Goal: Task Accomplishment & Management: Use online tool/utility

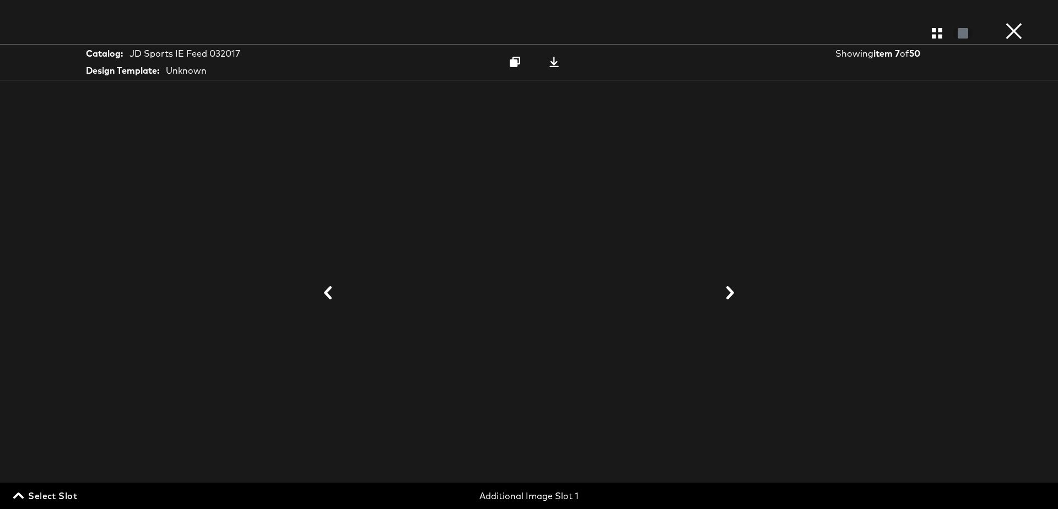
click at [1014, 22] on button "×" at bounding box center [1013, 11] width 22 height 22
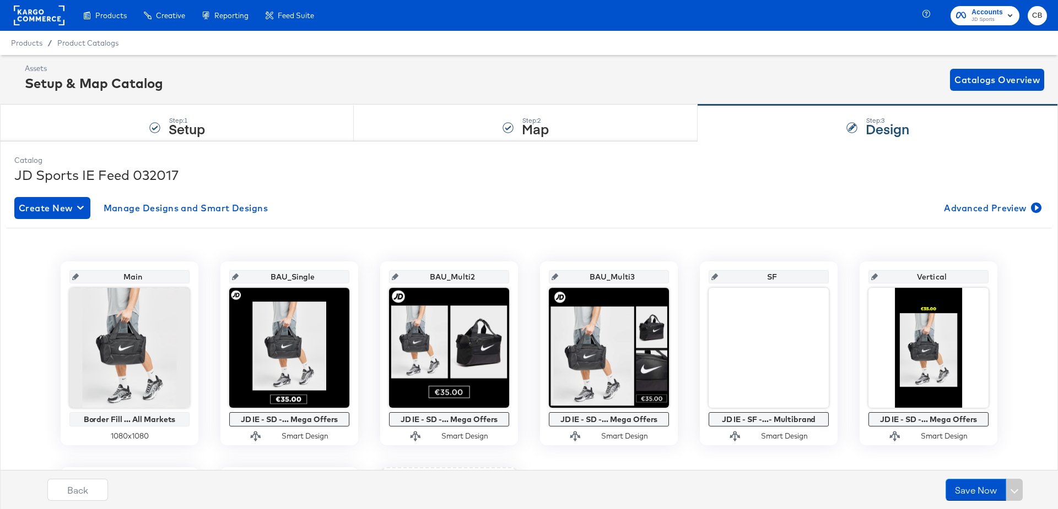
click at [37, 13] on rect at bounding box center [39, 16] width 51 height 20
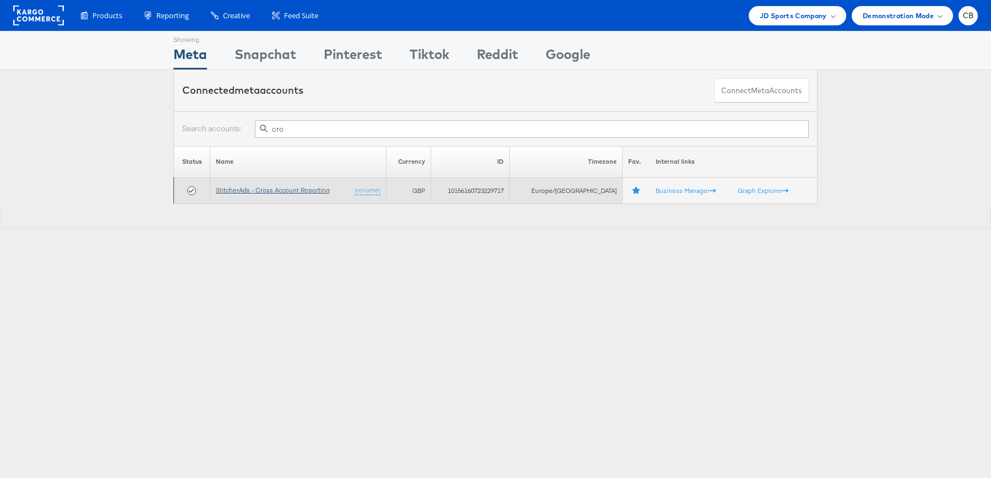
type input "cro"
click at [292, 189] on link "StitcherAds - Cross Account Reporting" at bounding box center [273, 190] width 114 height 8
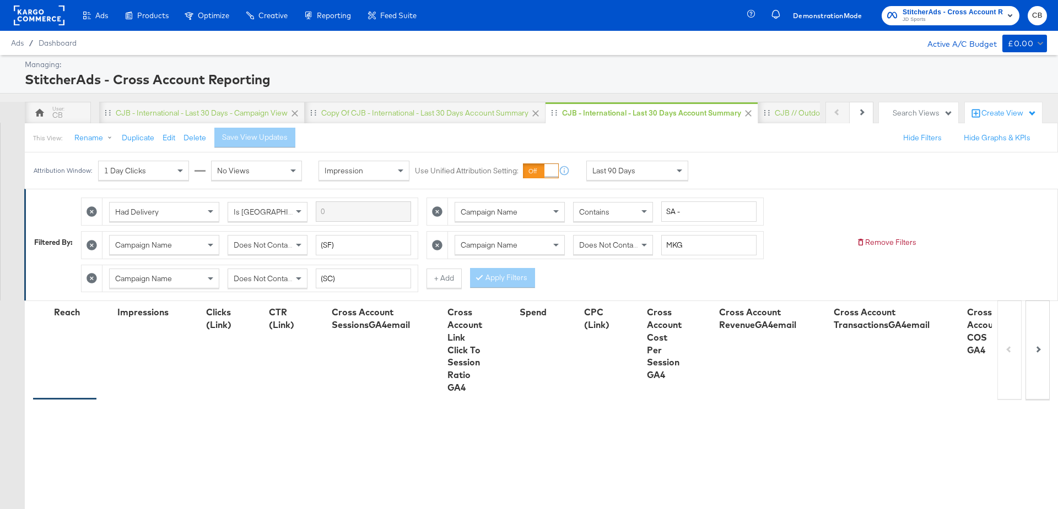
click at [660, 173] on div "Last 90 Days" at bounding box center [637, 170] width 101 height 19
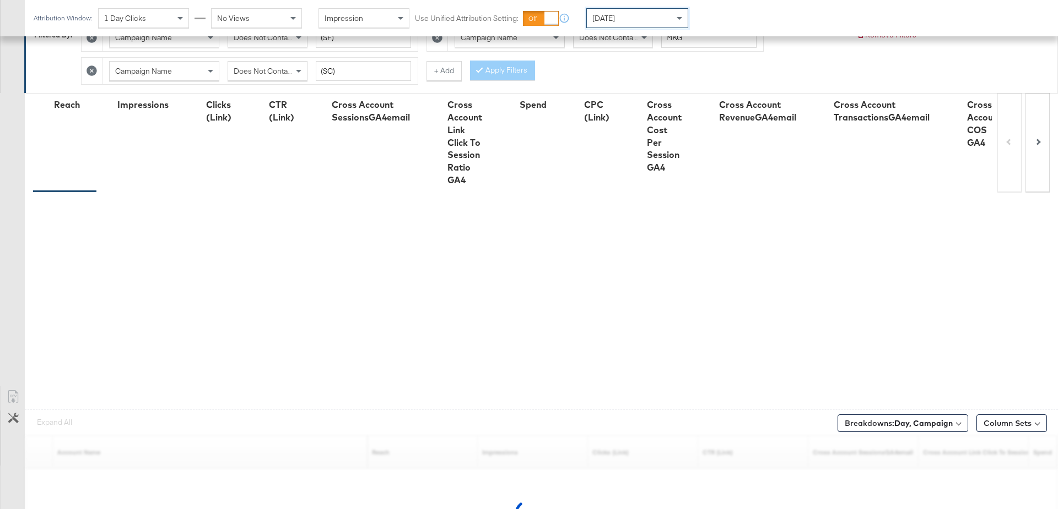
scroll to position [236, 0]
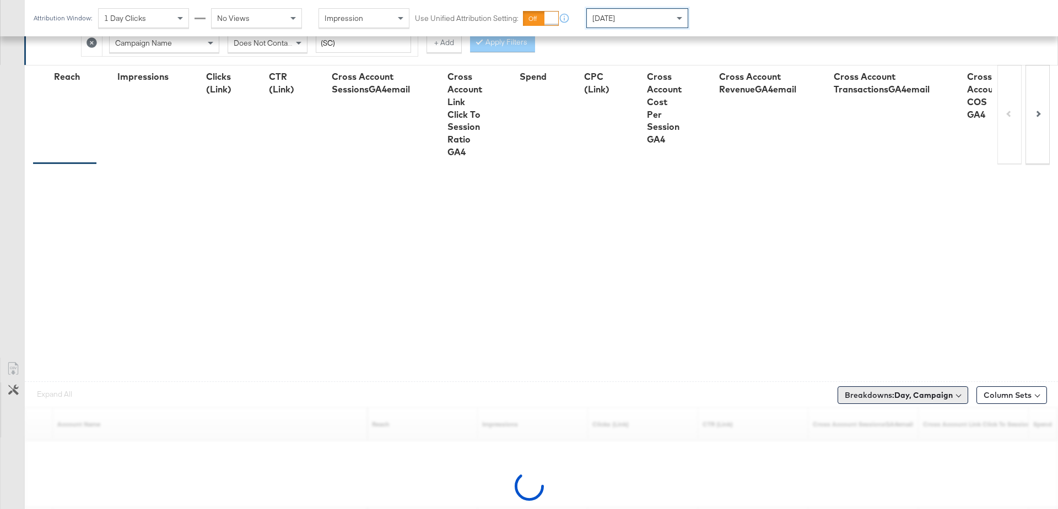
click at [919, 391] on b "Day, Campaign" at bounding box center [923, 396] width 58 height 10
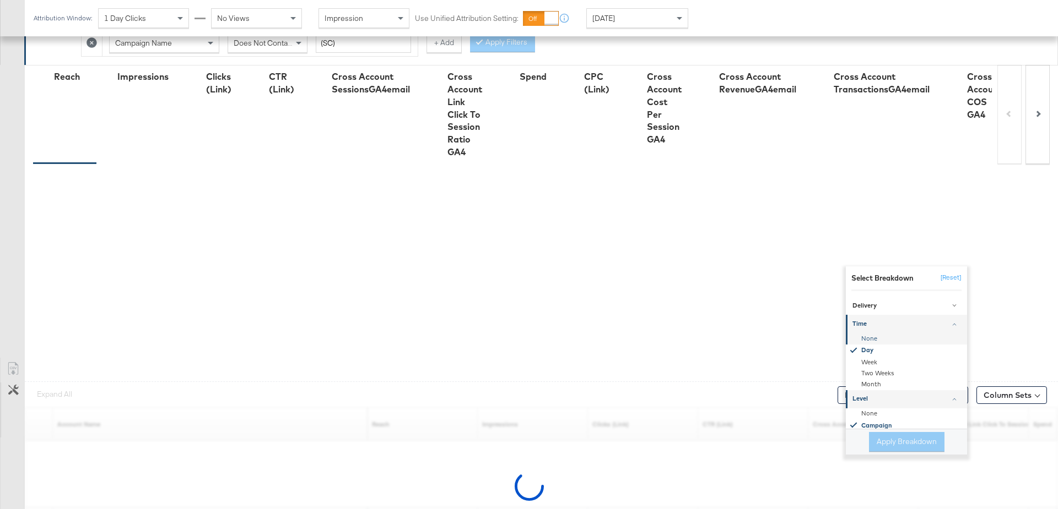
click at [872, 335] on div "None" at bounding box center [907, 338] width 120 height 11
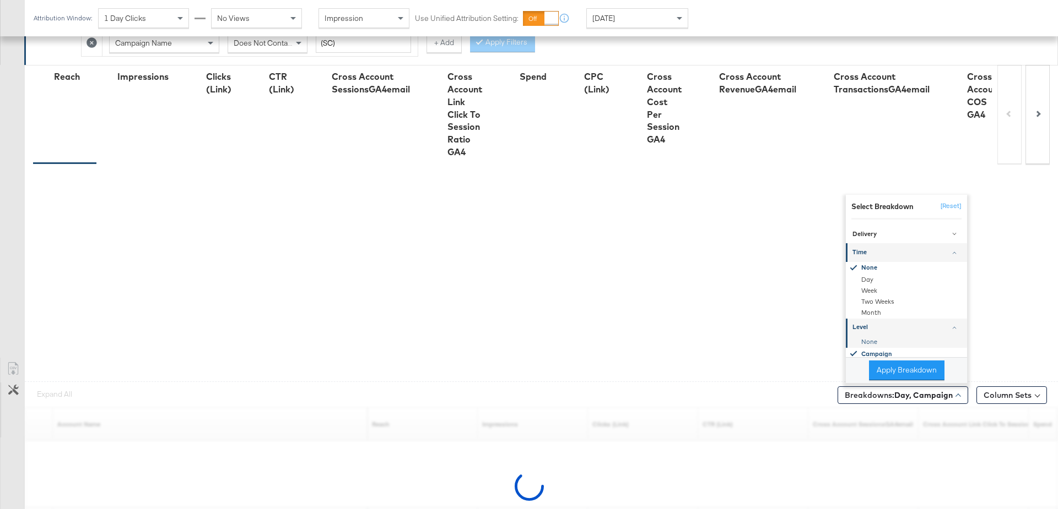
click at [876, 340] on div "None" at bounding box center [907, 342] width 120 height 11
click at [886, 370] on button "Apply Breakdown" at bounding box center [906, 371] width 75 height 20
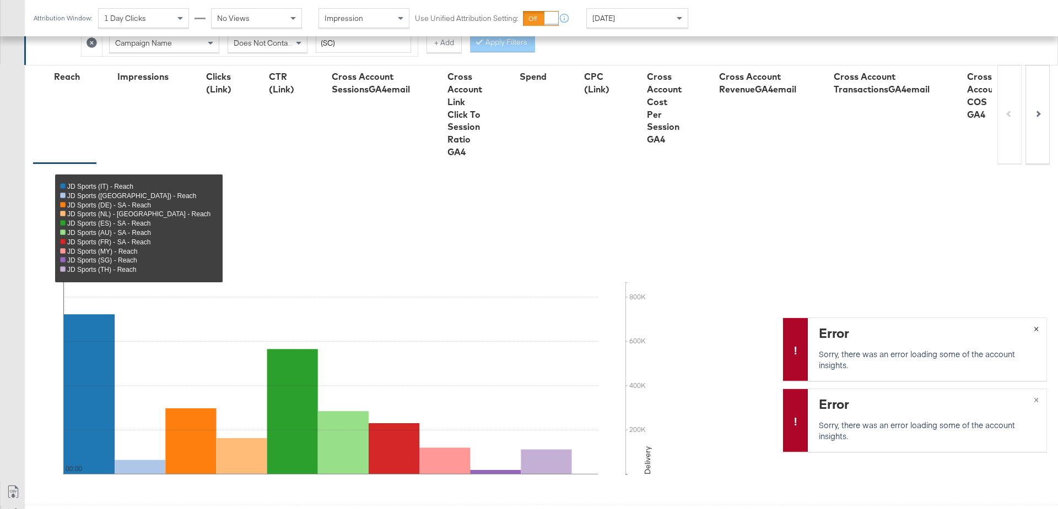
click at [1033, 331] on button "×" at bounding box center [1036, 328] width 20 height 20
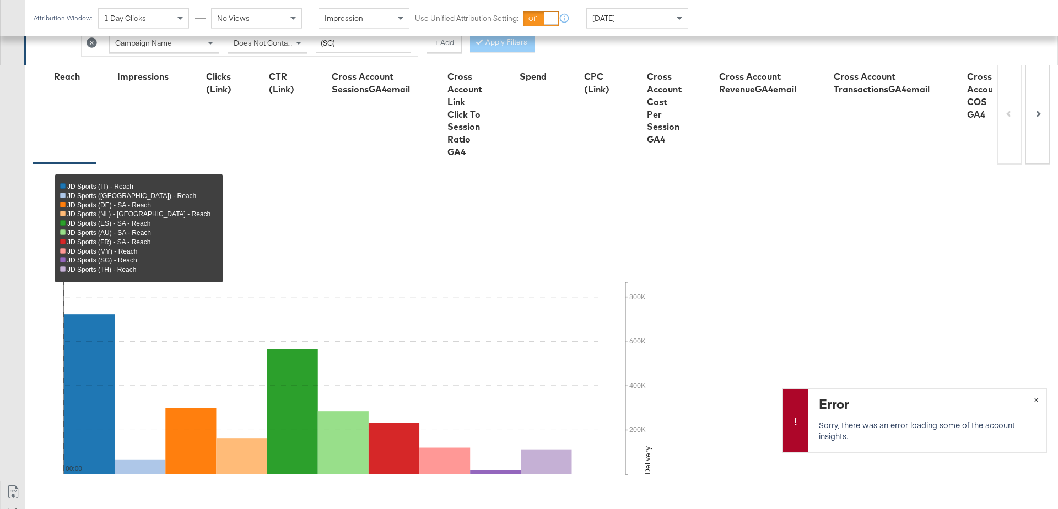
click at [1034, 400] on span "×" at bounding box center [1035, 399] width 5 height 13
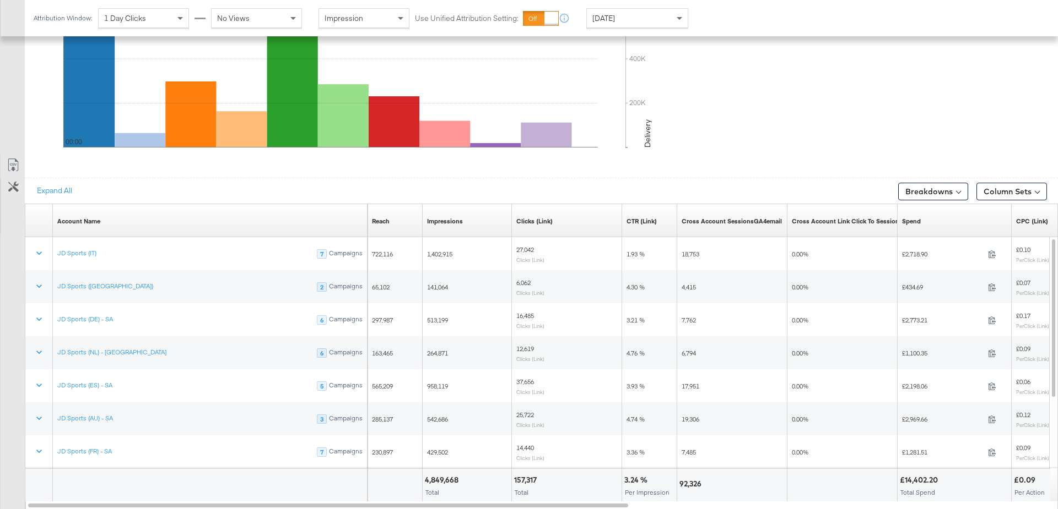
scroll to position [584, 0]
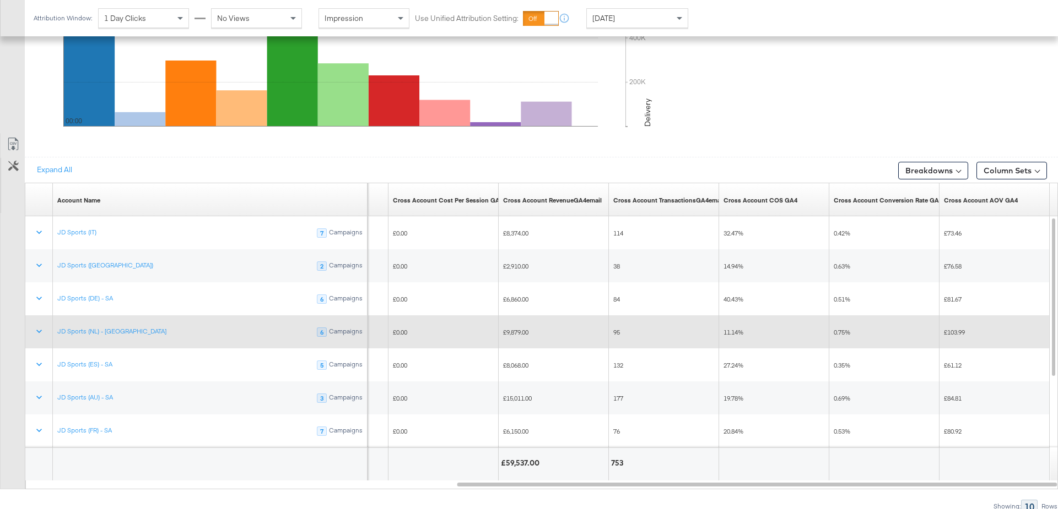
click at [517, 328] on span "£9,879.00" at bounding box center [515, 332] width 25 height 8
